Goal: Check status

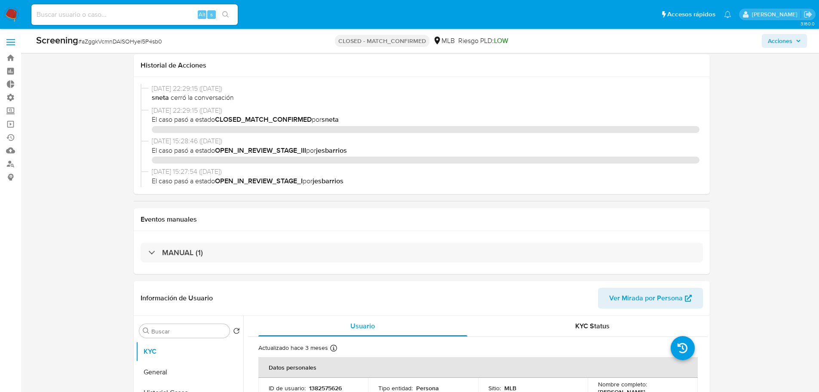
select select "10"
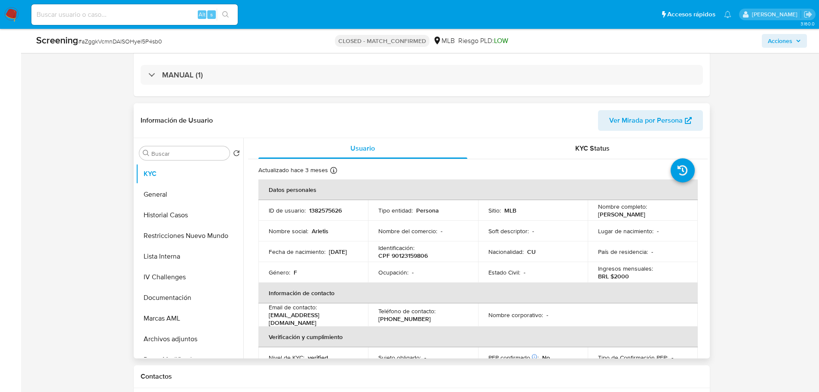
scroll to position [178, 0]
drag, startPoint x: 634, startPoint y: 217, endPoint x: 597, endPoint y: 213, distance: 37.1
click at [598, 213] on p "Arletis Regla Suarez Arechavaleta" at bounding box center [621, 213] width 47 height 8
copy p "Arletis Regla Suarez Arechavaleta"
click at [175, 257] on button "Lista Interna" at bounding box center [186, 255] width 101 height 21
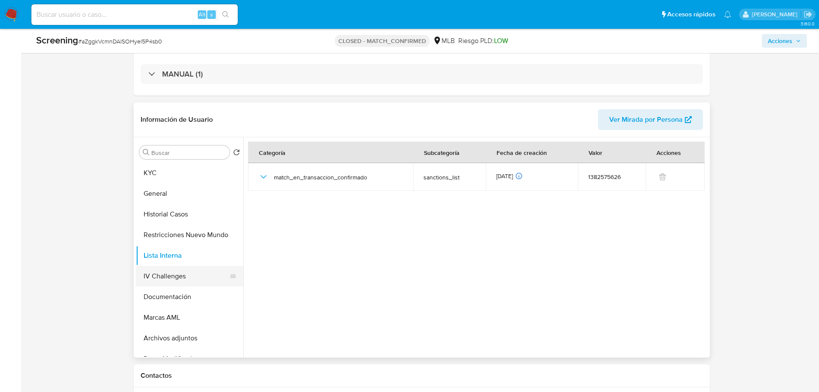
click at [182, 276] on button "IV Challenges" at bounding box center [186, 276] width 101 height 21
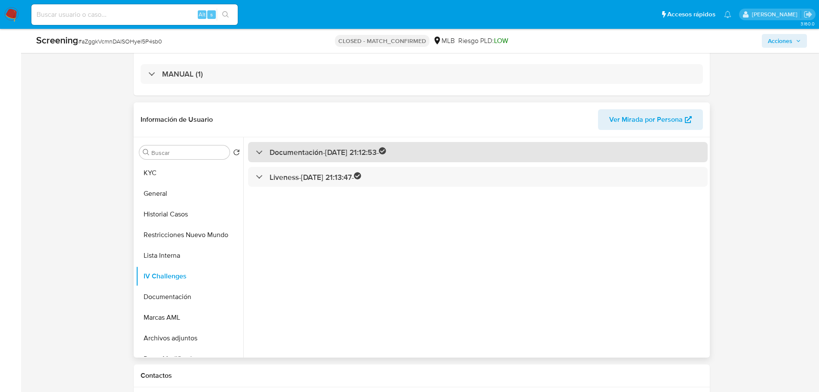
click at [319, 151] on h3 "Documentación - 25/06/2024 21:12:53 -" at bounding box center [328, 152] width 117 height 10
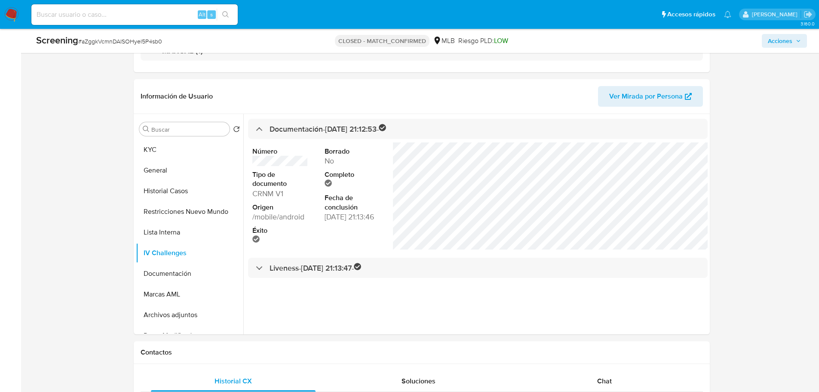
scroll to position [92, 0]
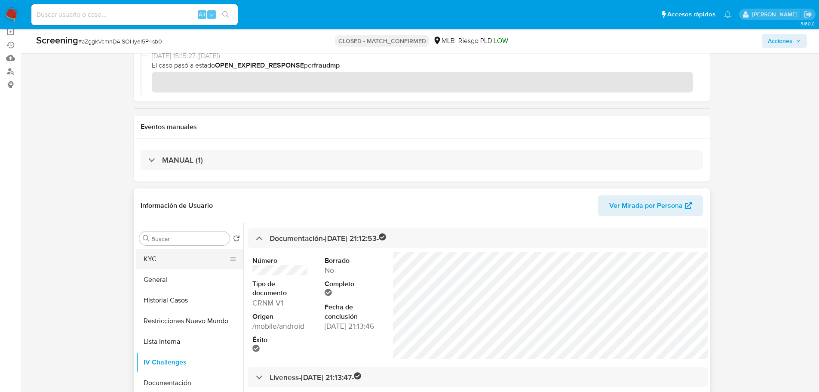
click at [154, 266] on button "KYC" at bounding box center [186, 258] width 101 height 21
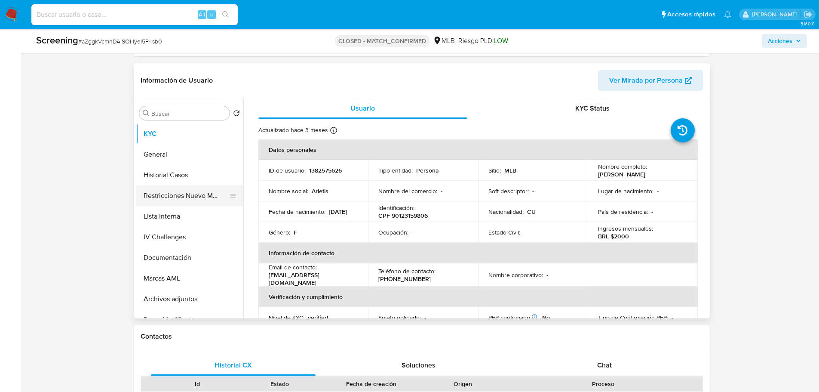
scroll to position [178, 0]
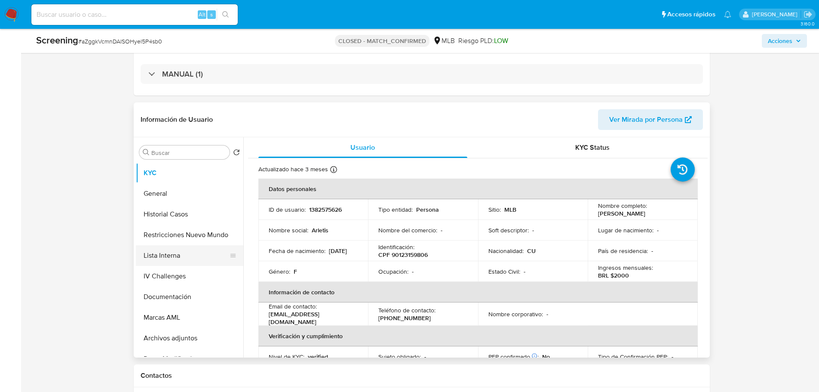
click at [163, 262] on button "Lista Interna" at bounding box center [186, 255] width 101 height 21
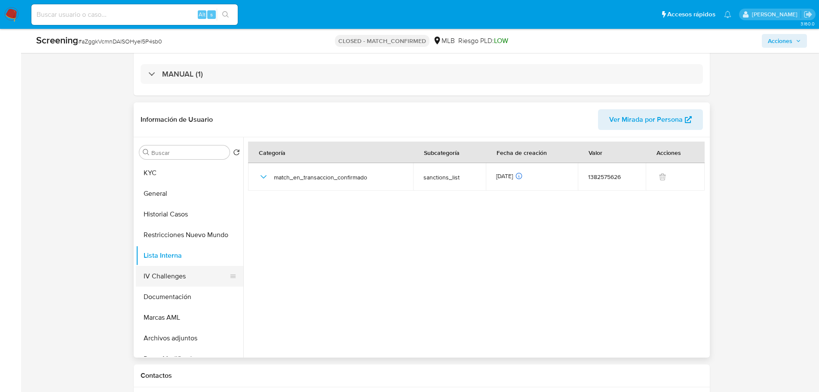
click at [166, 276] on button "IV Challenges" at bounding box center [186, 276] width 101 height 21
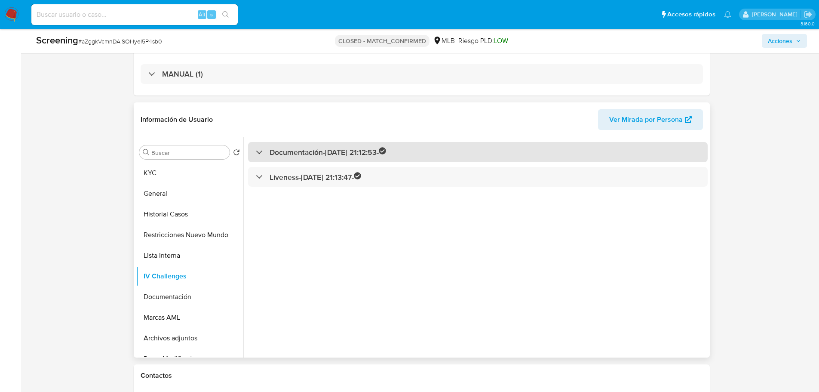
click at [329, 154] on h3 "Documentación - 25/06/2024 21:12:53 -" at bounding box center [328, 152] width 117 height 10
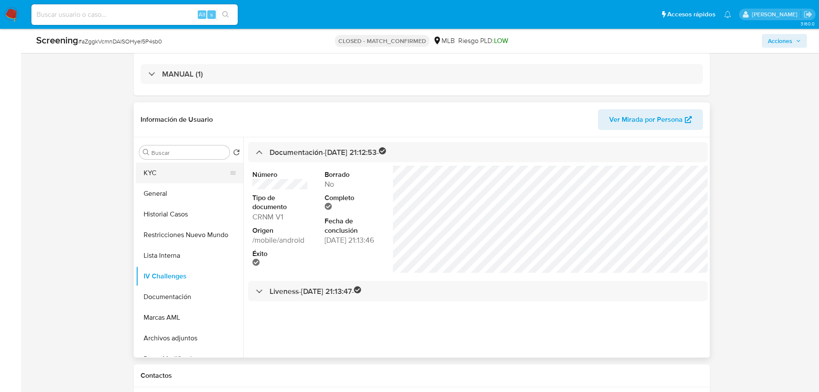
click at [187, 177] on button "KYC" at bounding box center [186, 173] width 101 height 21
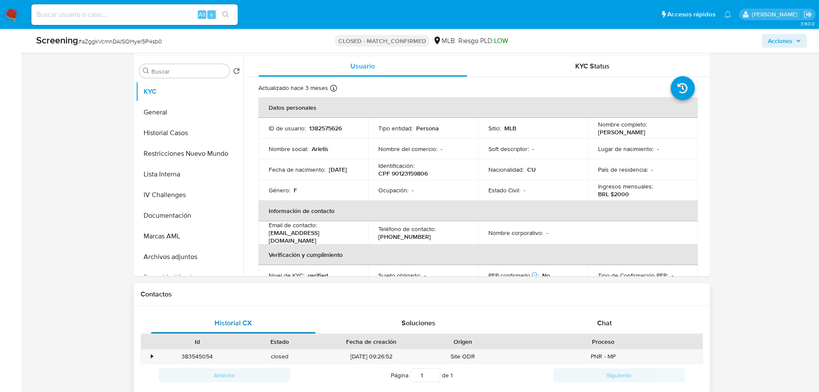
scroll to position [350, 0]
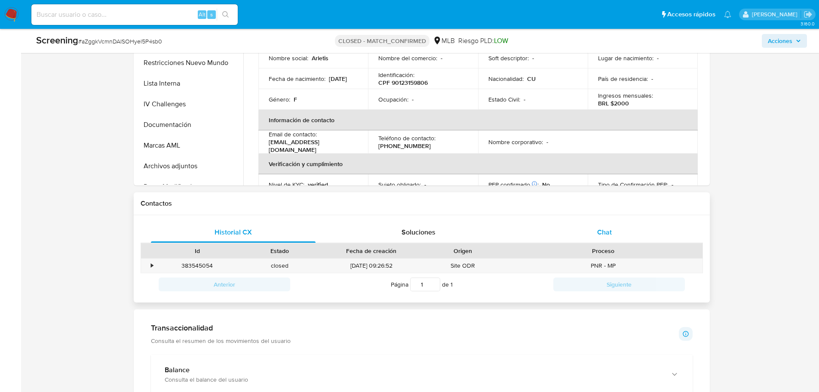
click at [615, 231] on div "Chat" at bounding box center [604, 232] width 165 height 21
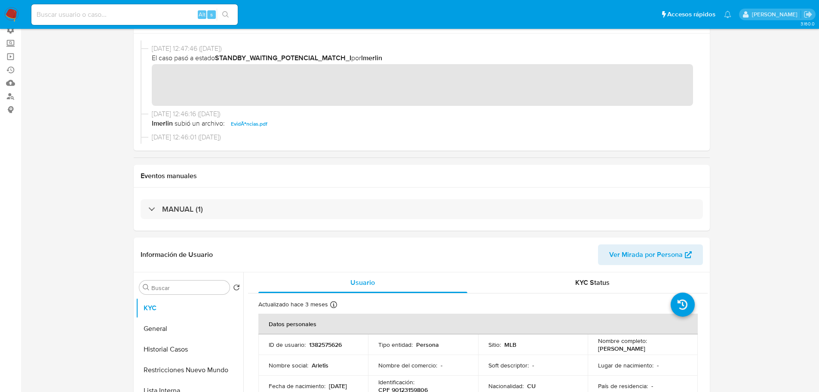
scroll to position [0, 0]
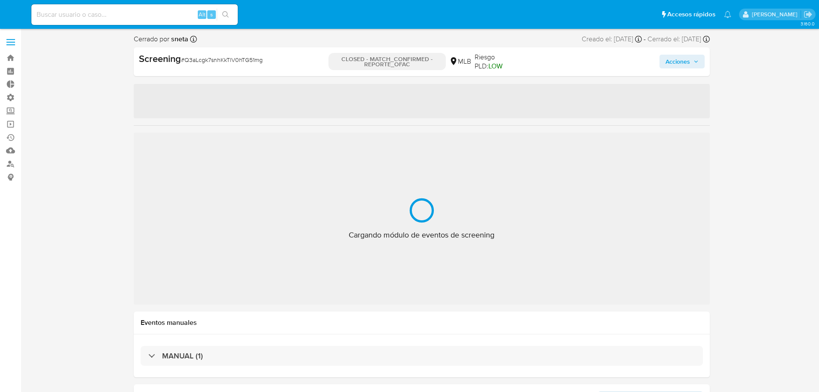
select select "10"
